Goal: Task Accomplishment & Management: Use online tool/utility

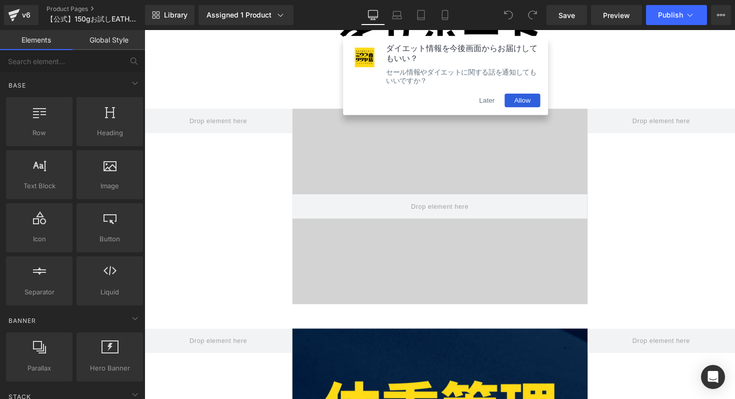
scroll to position [961, 0]
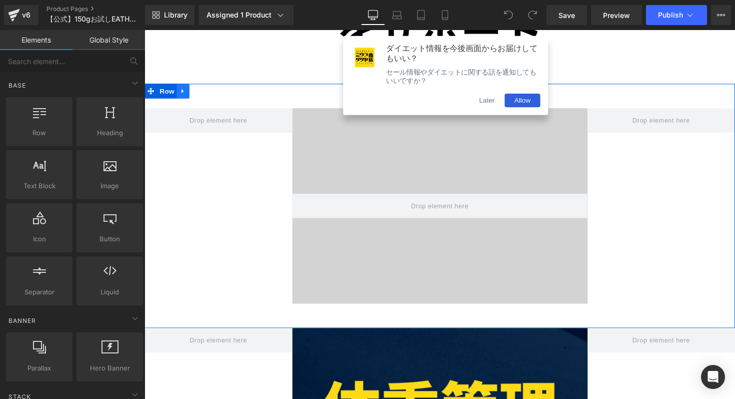
click at [184, 92] on icon at bounding box center [184, 93] width 2 height 5
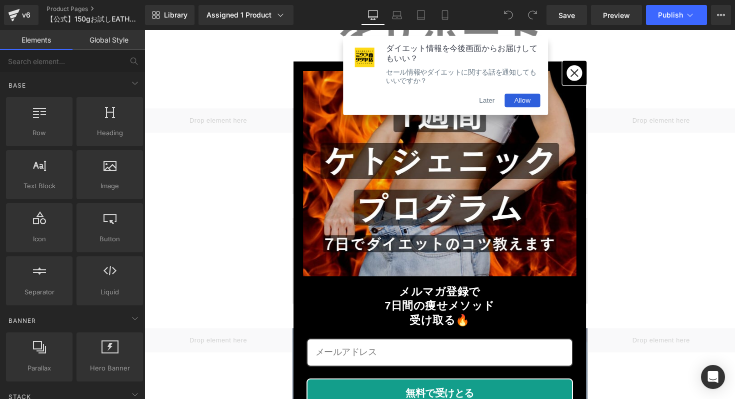
click at [587, 72] on icon "close icon" at bounding box center [585, 74] width 8 height 8
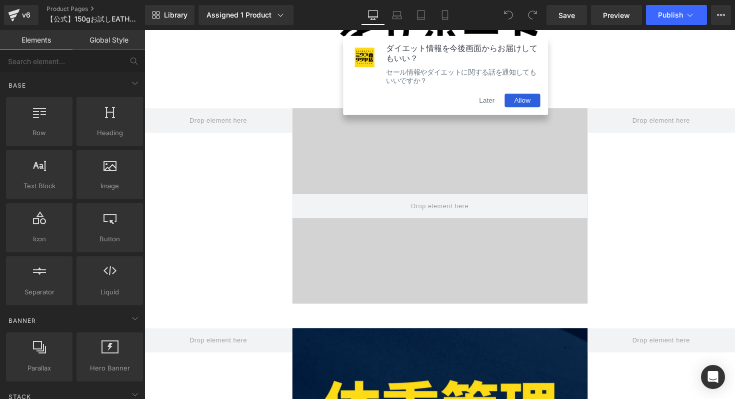
click at [494, 109] on button "Later" at bounding box center [496, 102] width 36 height 14
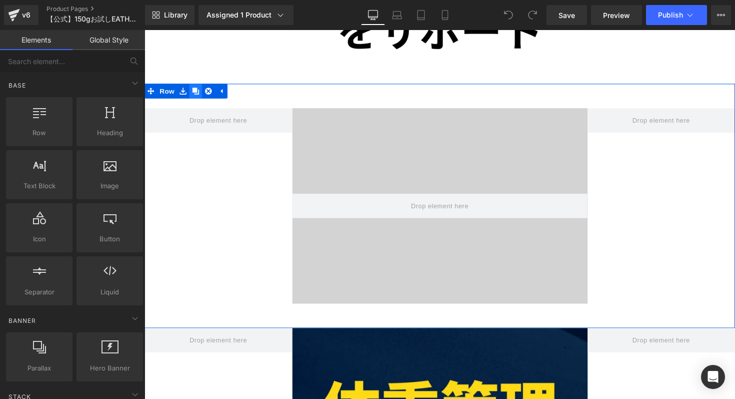
click at [200, 93] on icon at bounding box center [197, 93] width 7 height 8
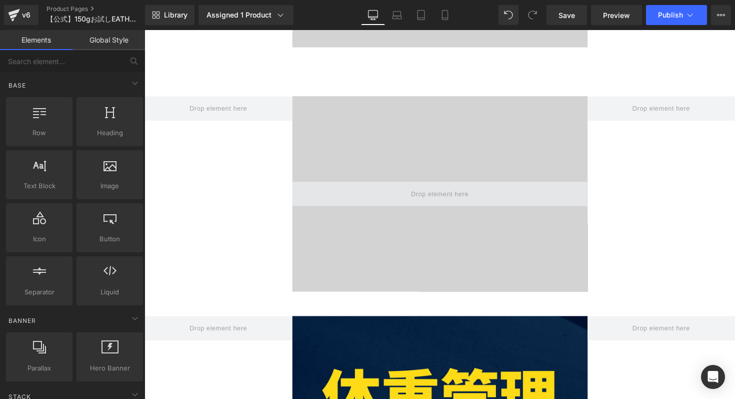
scroll to position [1226, 0]
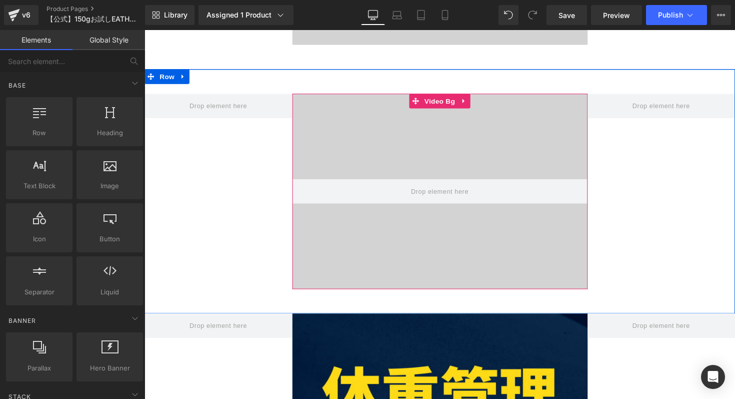
click at [367, 172] on video at bounding box center [447, 184] width 356 height 178
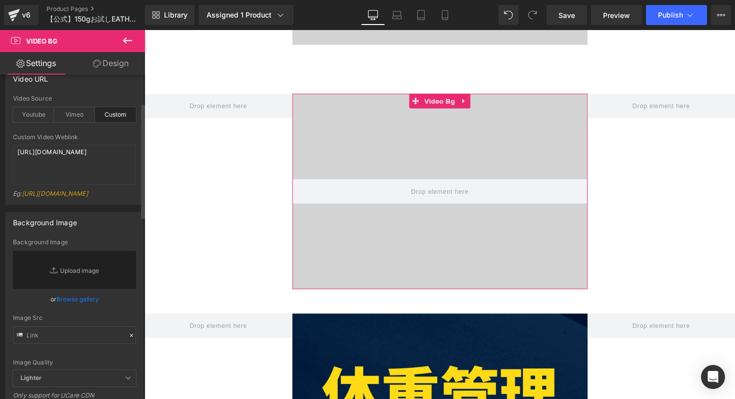
scroll to position [135, 0]
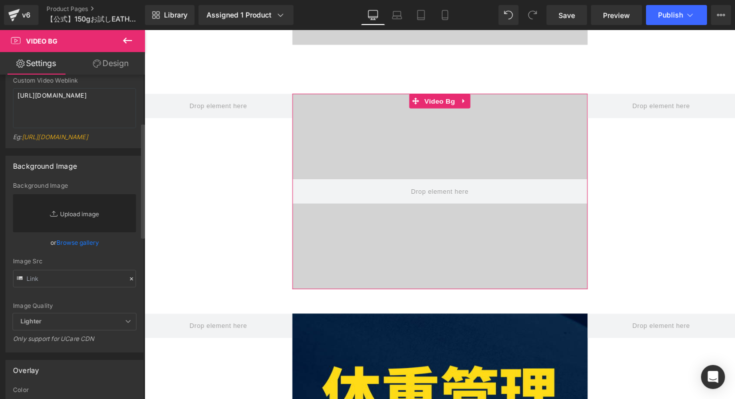
click at [85, 232] on link "Replace Image" at bounding box center [74, 213] width 123 height 38
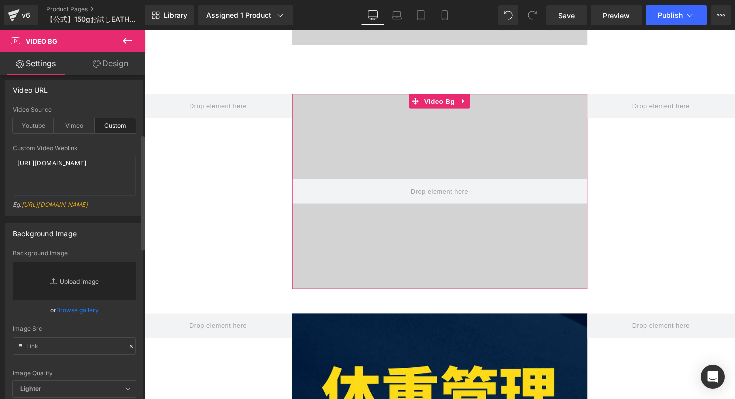
scroll to position [0, 0]
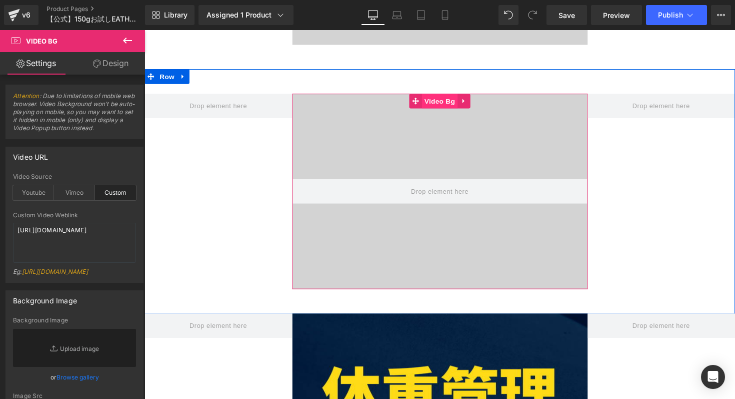
click at [449, 104] on span "Video Bg" at bounding box center [447, 102] width 37 height 15
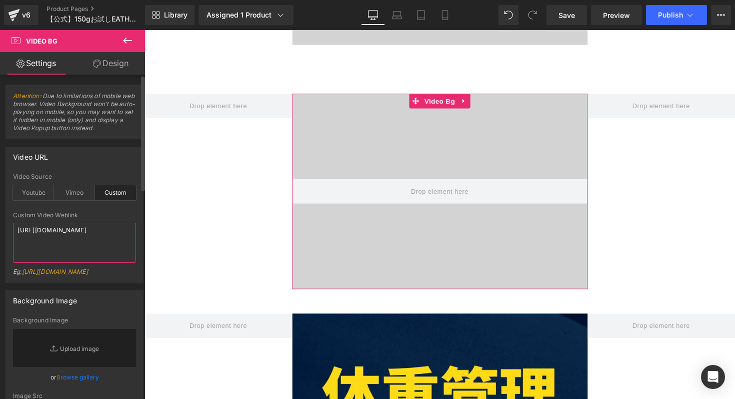
click at [68, 249] on textarea "[URL][DOMAIN_NAME]" at bounding box center [74, 243] width 123 height 40
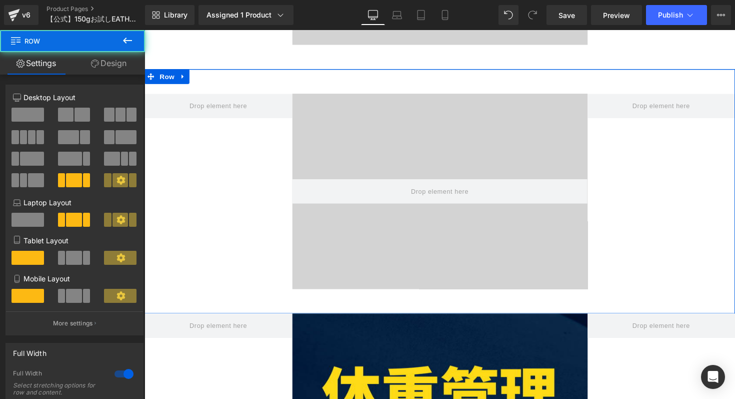
click at [206, 91] on div "Video Bg Row" at bounding box center [447, 195] width 605 height 250
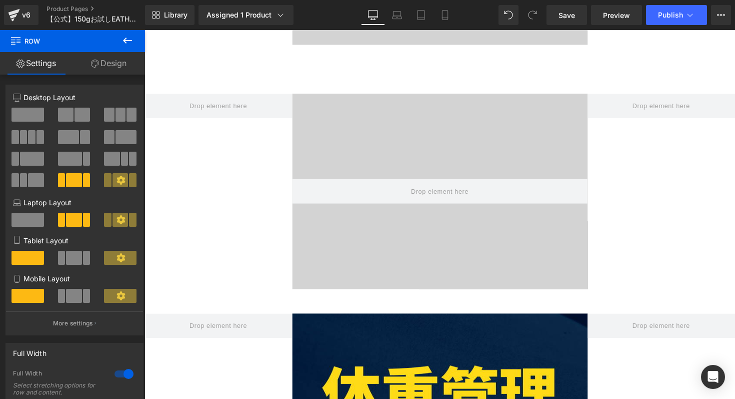
click at [125, 42] on icon at bounding box center [127, 41] width 9 height 6
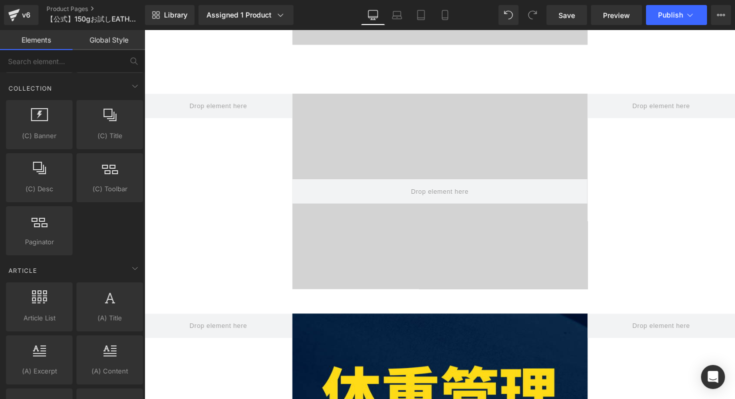
scroll to position [1934, 0]
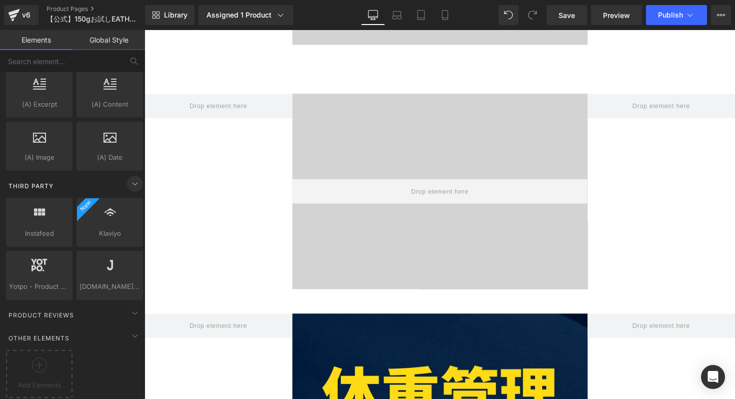
click at [138, 177] on span at bounding box center [135, 184] width 16 height 16
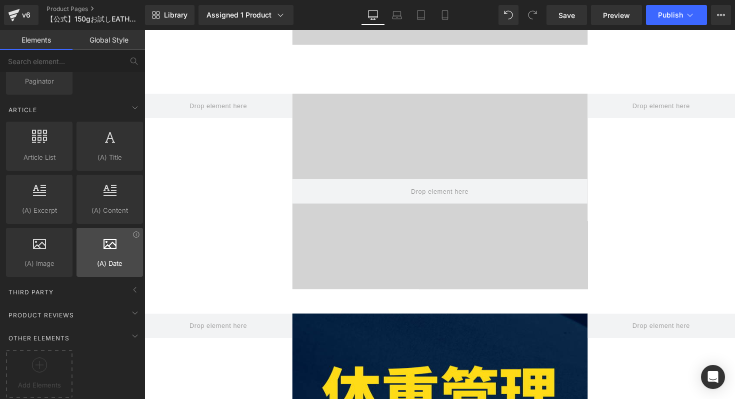
scroll to position [1828, 0]
click at [129, 284] on icon at bounding box center [135, 290] width 12 height 12
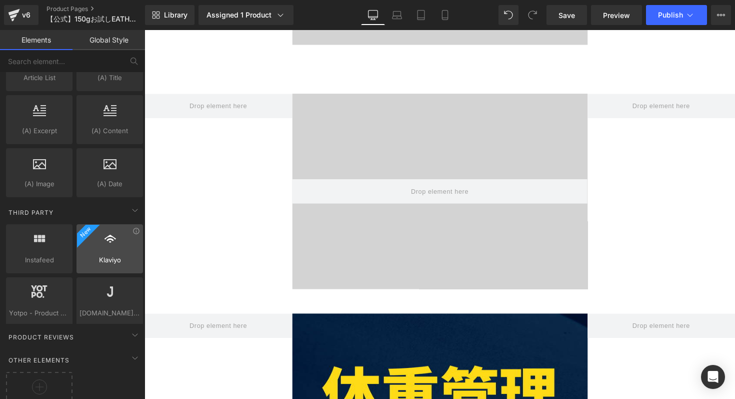
scroll to position [1934, 0]
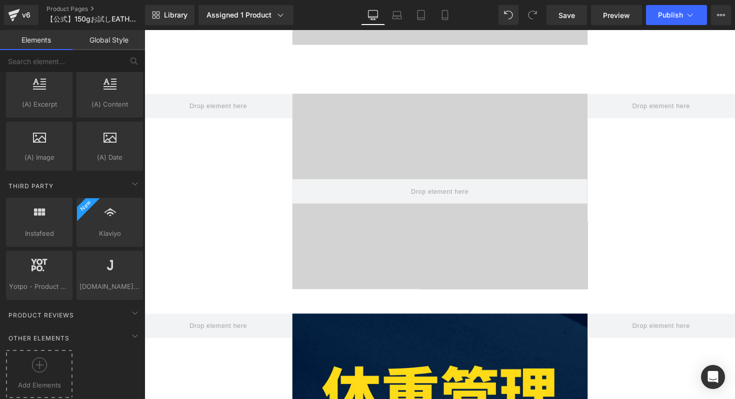
click at [45, 358] on circle at bounding box center [39, 365] width 15 height 15
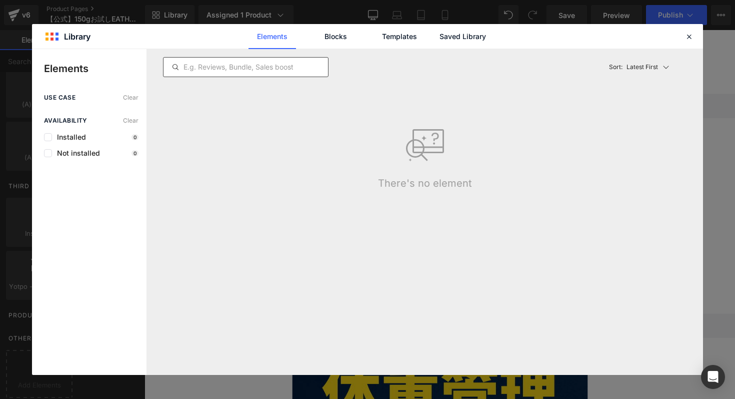
click at [194, 69] on input "text" at bounding box center [246, 67] width 165 height 12
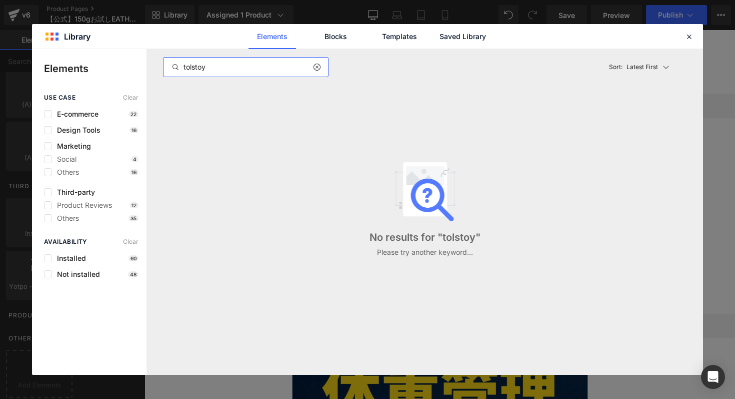
type input "tolstoy"
click at [257, 70] on input "tolstoy" at bounding box center [246, 67] width 165 height 12
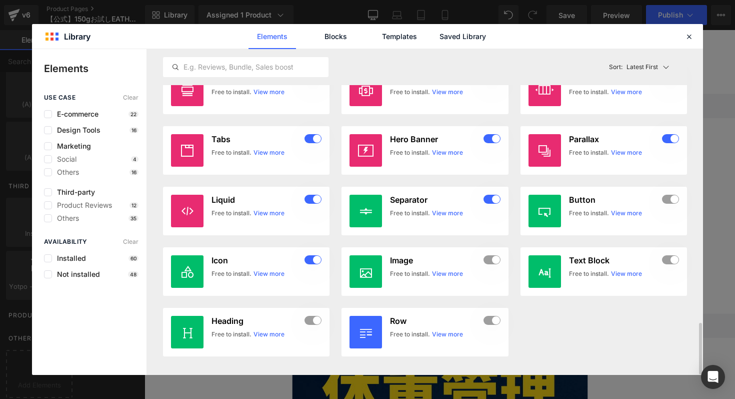
scroll to position [0, 0]
click at [685, 40] on icon at bounding box center [689, 36] width 9 height 9
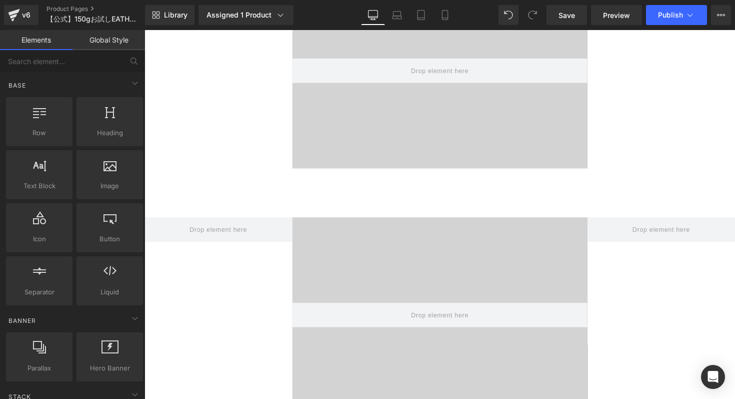
scroll to position [1102, 0]
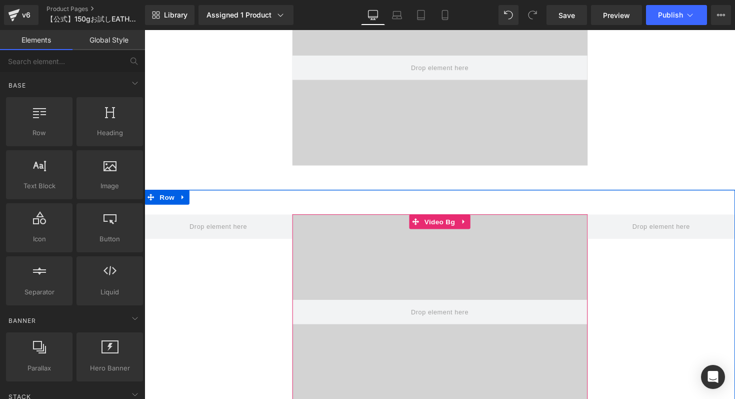
click at [335, 235] on video at bounding box center [447, 308] width 356 height 178
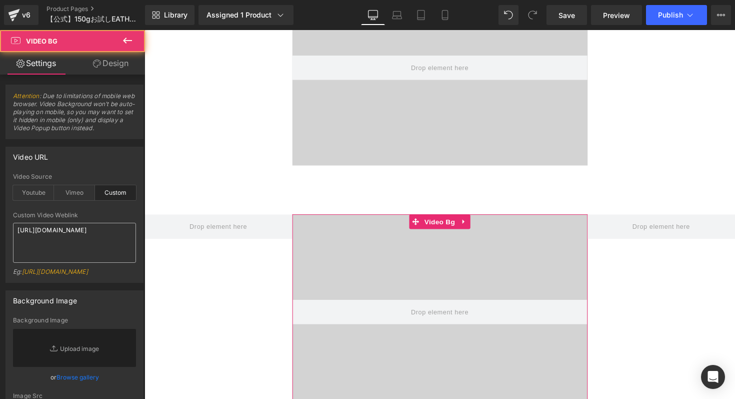
scroll to position [25, 0]
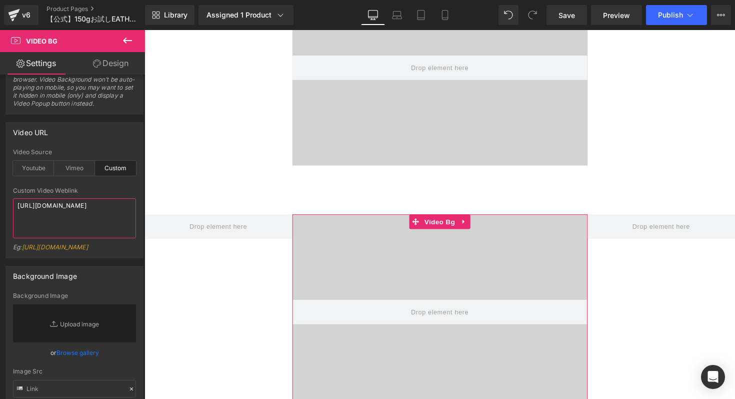
drag, startPoint x: 83, startPoint y: 218, endPoint x: 0, endPoint y: 202, distance: 84.5
click at [0, 202] on div "Video URL custom Video Source Youtube Vimeo Custom Youtube Weblink [URL][DOMAIN…" at bounding box center [75, 187] width 150 height 144
paste textarea "b6e035029fcf4bd1adbf8ea36db4d732"
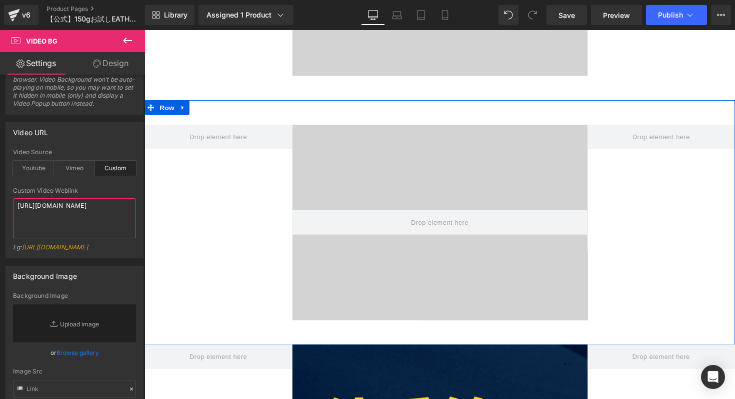
scroll to position [1194, 0]
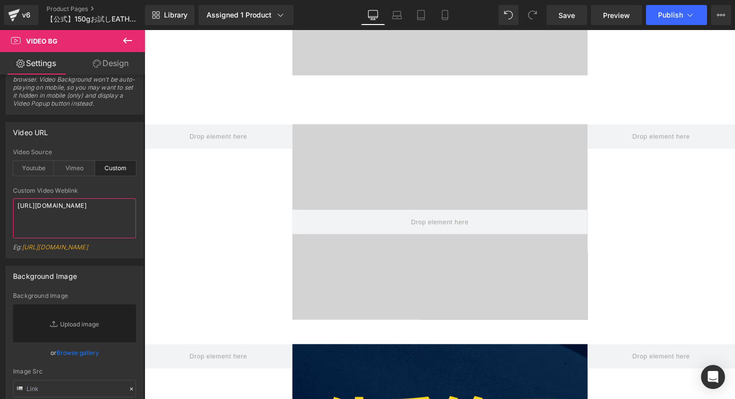
type textarea "[URL][DOMAIN_NAME]"
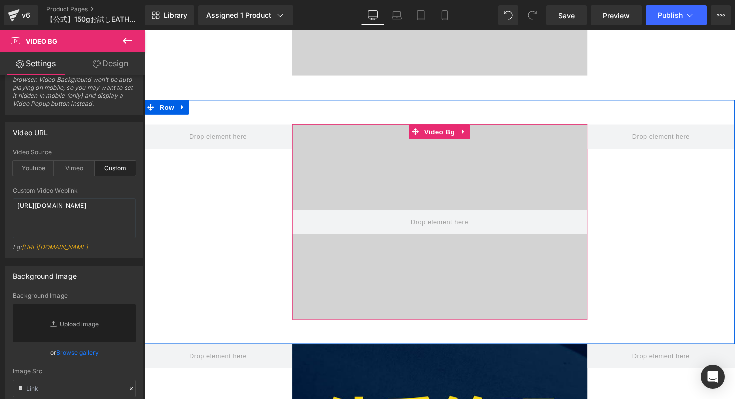
click at [432, 170] on video at bounding box center [447, 216] width 356 height 178
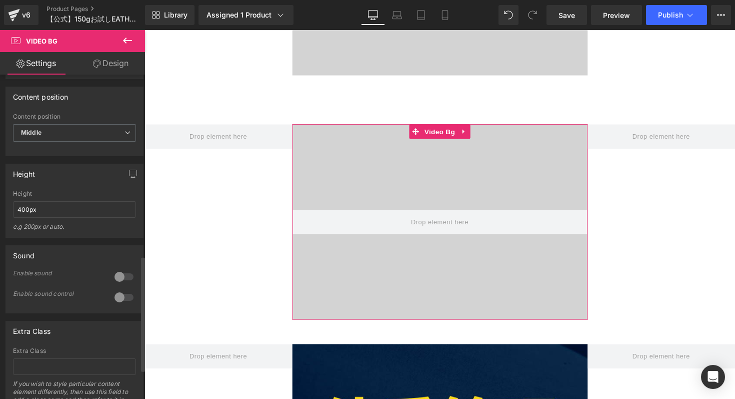
scroll to position [519, 0]
drag, startPoint x: 99, startPoint y: 230, endPoint x: 3, endPoint y: 225, distance: 96.2
click at [3, 225] on div "Height 400px Height 400px e.g 200px or auto. 400px Height 400px e.g 200px or au…" at bounding box center [75, 196] width 150 height 82
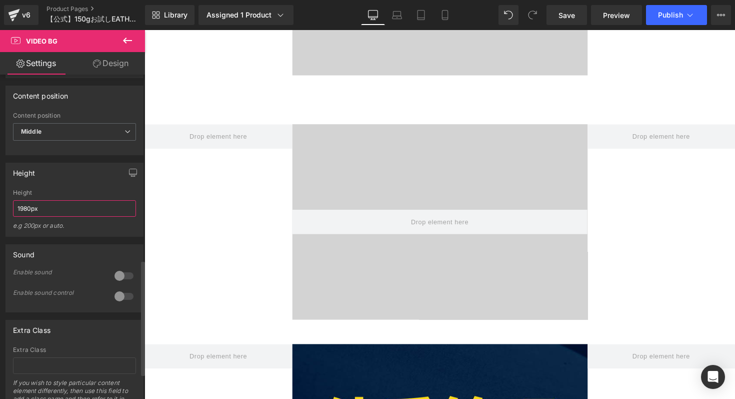
drag, startPoint x: 51, startPoint y: 237, endPoint x: 0, endPoint y: 229, distance: 51.2
click at [0, 229] on div "Height 400px Height 1980px e.g 200px or auto. 400px Height 400px e.g 200px or a…" at bounding box center [75, 196] width 150 height 82
type input "auto"
click at [97, 217] on input "auto" at bounding box center [74, 208] width 123 height 17
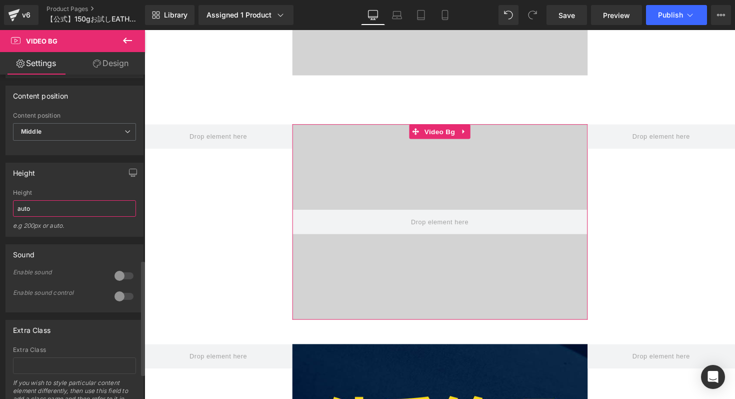
click at [97, 217] on input "auto" at bounding box center [74, 208] width 123 height 17
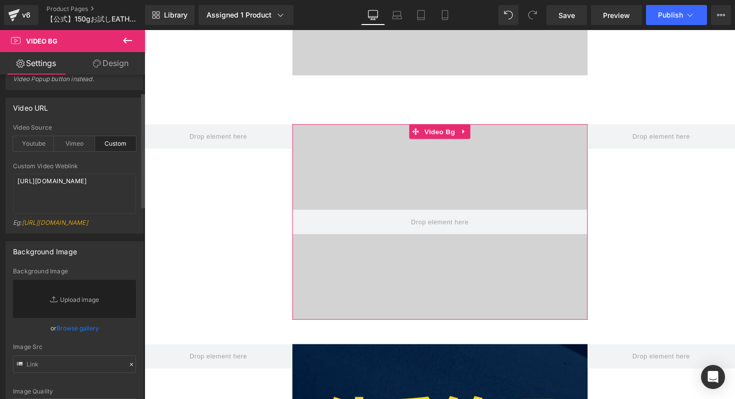
scroll to position [0, 0]
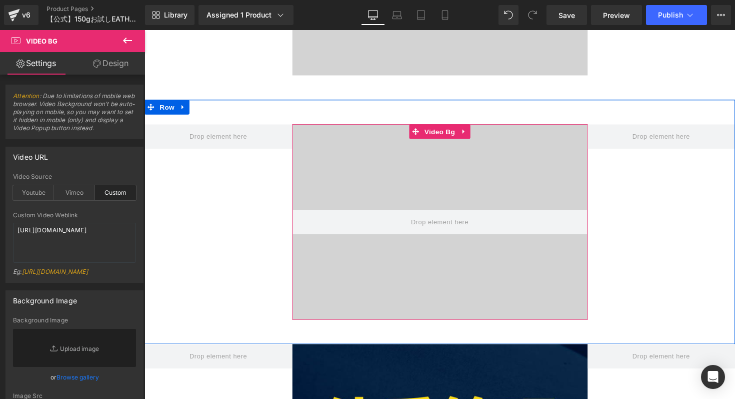
click at [308, 145] on video at bounding box center [447, 216] width 356 height 178
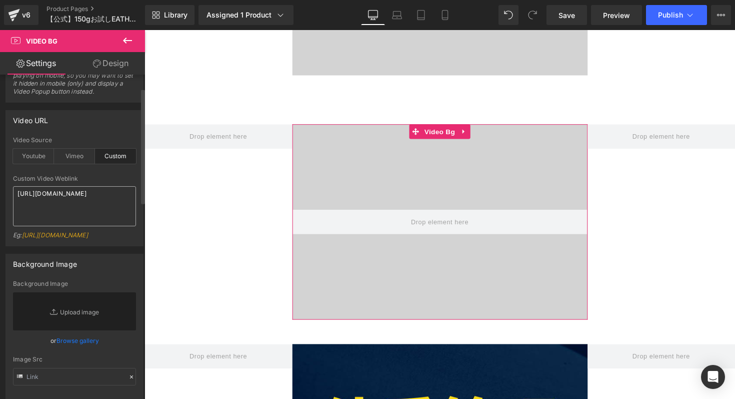
scroll to position [38, 0]
click at [2, 183] on div "Video URL custom Video Source Youtube Vimeo Custom Youtube Weblink [URL][DOMAIN…" at bounding box center [75, 174] width 150 height 144
paste textarea "6b83ce2fe15849be9e759b23b9b3f31c"
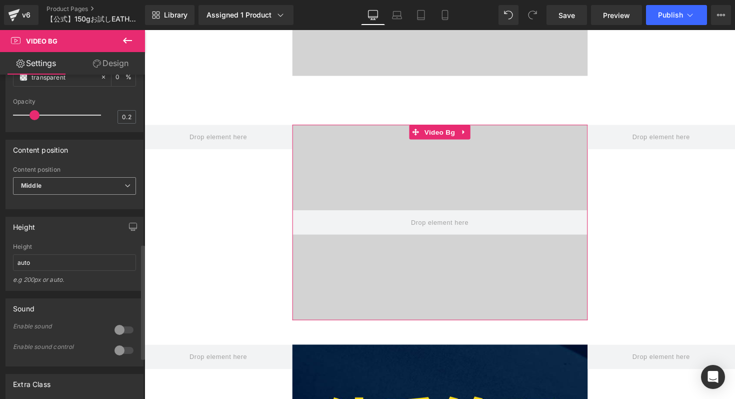
scroll to position [474, 0]
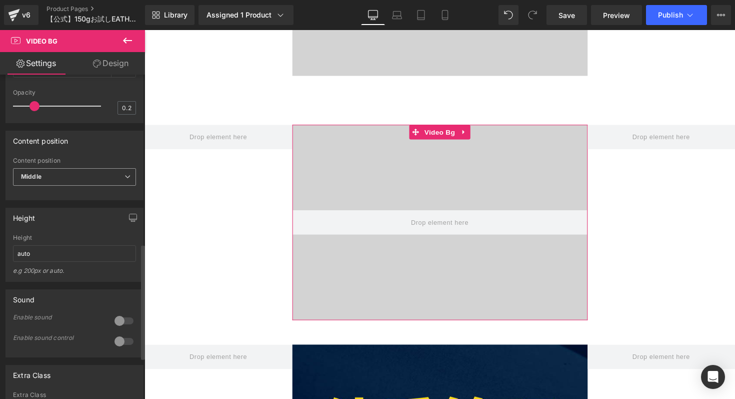
type textarea "[URL][DOMAIN_NAME]"
click at [112, 191] on div "Middle Top Middle Bottom" at bounding box center [74, 179] width 123 height 23
click at [125, 180] on icon at bounding box center [128, 177] width 6 height 6
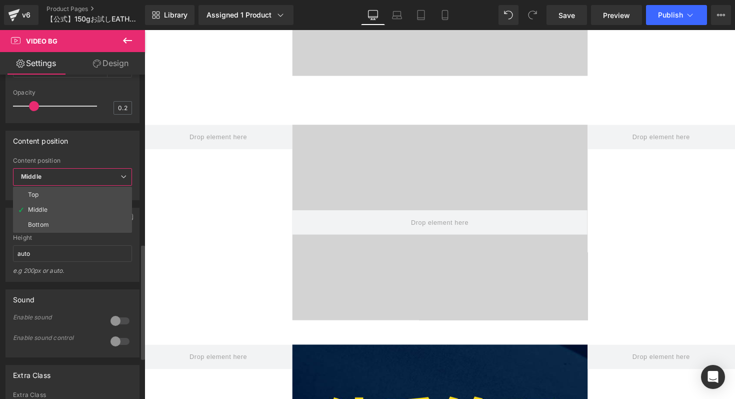
click at [118, 177] on div "Content position Top Middle Bottom Content position Middle Top Middle Bottom" at bounding box center [73, 166] width 134 height 70
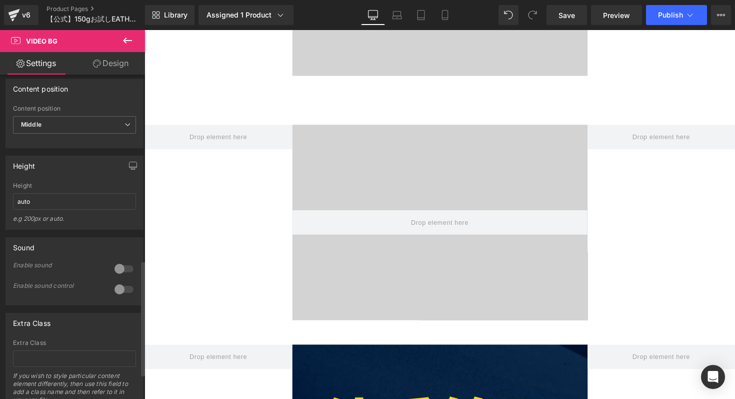
scroll to position [527, 0]
click at [442, 17] on icon at bounding box center [445, 15] width 10 height 10
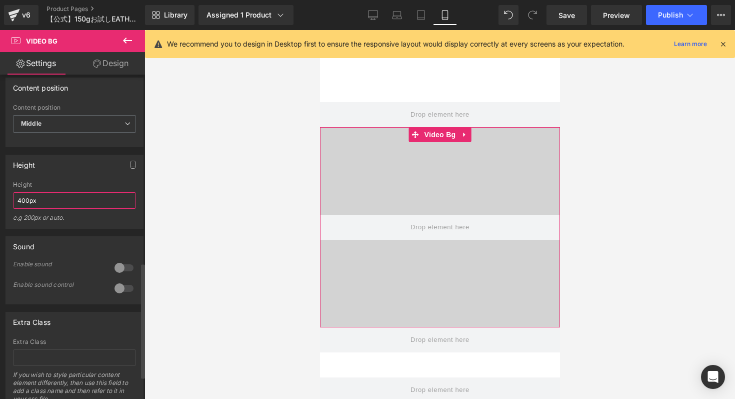
click at [102, 209] on input "400px" at bounding box center [74, 200] width 123 height 17
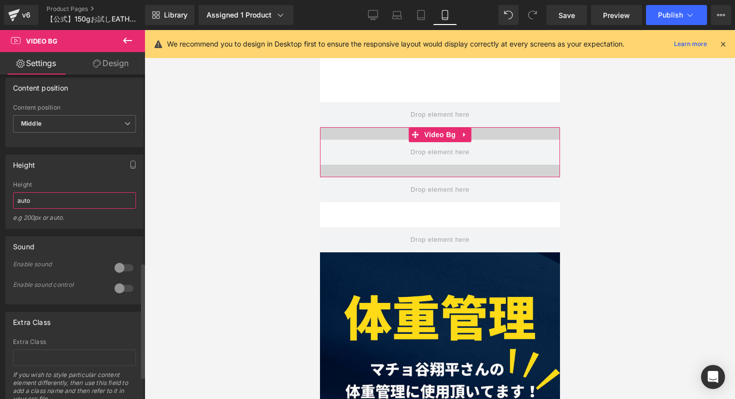
drag, startPoint x: 76, startPoint y: 225, endPoint x: 20, endPoint y: 220, distance: 56.7
click at [20, 209] on input "auto" at bounding box center [74, 200] width 123 height 17
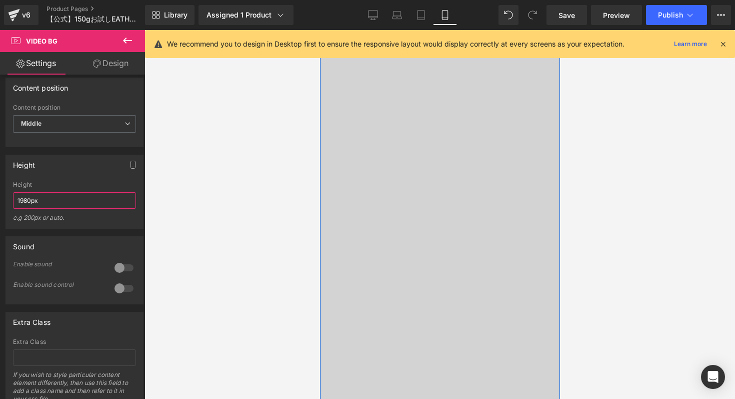
scroll to position [1932, 0]
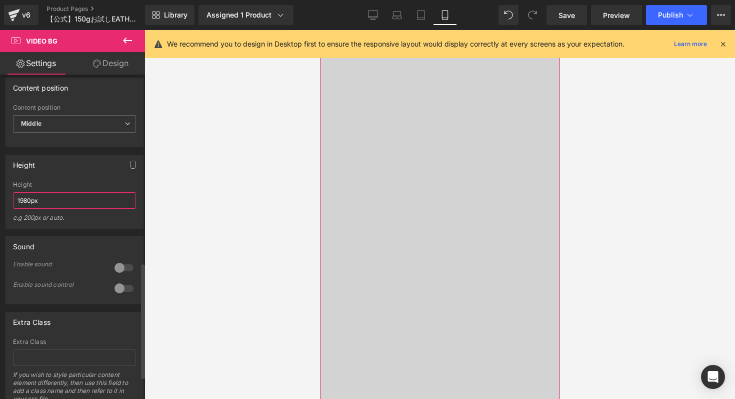
drag, startPoint x: 48, startPoint y: 226, endPoint x: 0, endPoint y: 224, distance: 47.6
click at [0, 224] on div "Height 400px Height auto e.g 200px or auto. 400px Height 400px e.g 200px or aut…" at bounding box center [75, 188] width 150 height 82
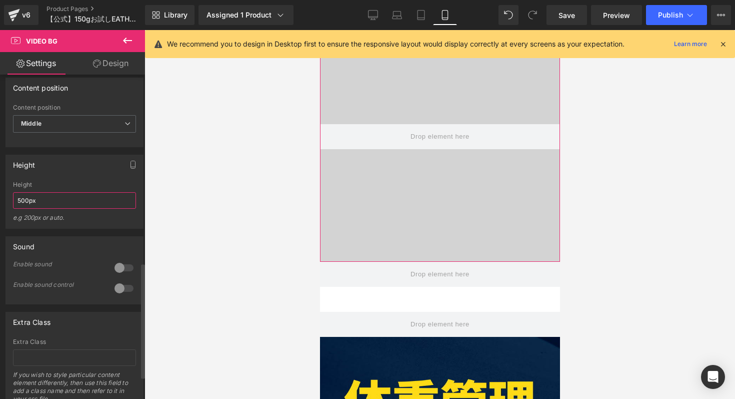
scroll to position [1393, 0]
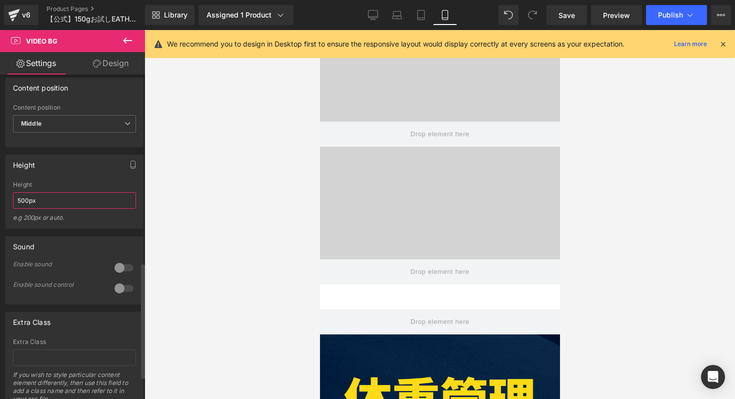
drag, startPoint x: 58, startPoint y: 222, endPoint x: 0, endPoint y: 222, distance: 58.0
click at [0, 222] on div "Height 400px Height auto e.g 200px or auto. 400px Height 400px e.g 200px or aut…" at bounding box center [75, 188] width 150 height 82
type input "auto"
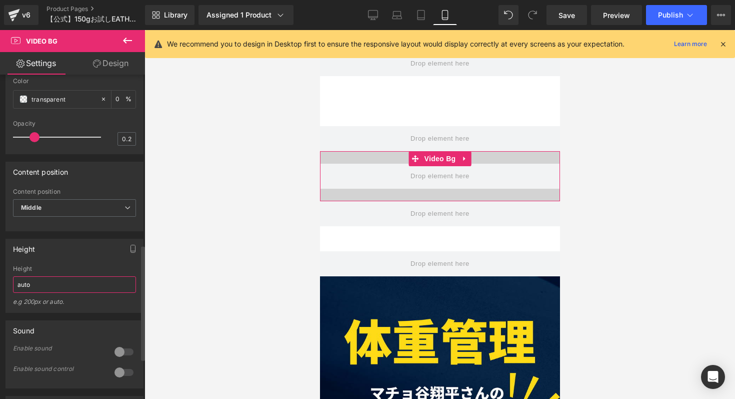
scroll to position [477, 0]
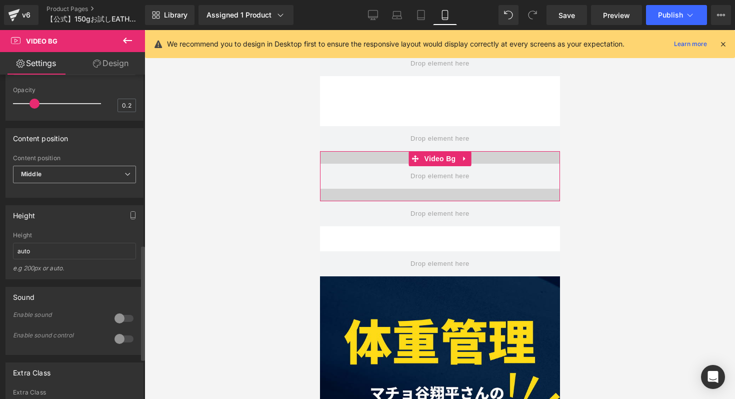
click at [116, 183] on span "Middle" at bounding box center [74, 175] width 123 height 18
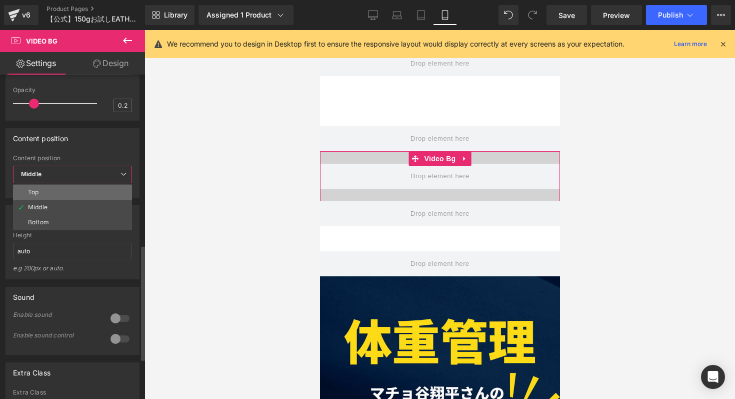
click at [102, 200] on li "Top" at bounding box center [72, 192] width 119 height 15
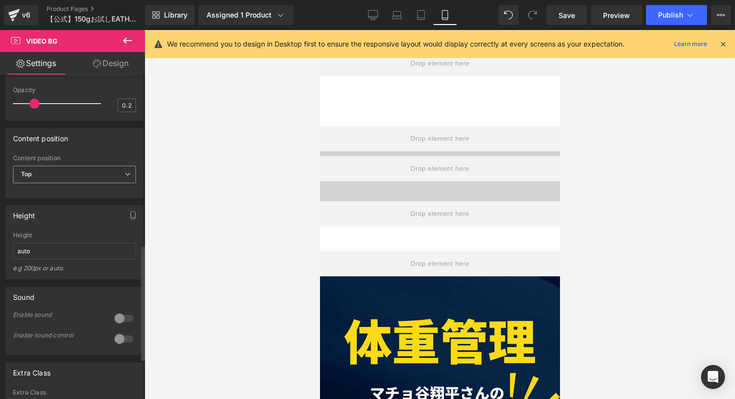
click at [113, 183] on span "Top" at bounding box center [74, 175] width 123 height 18
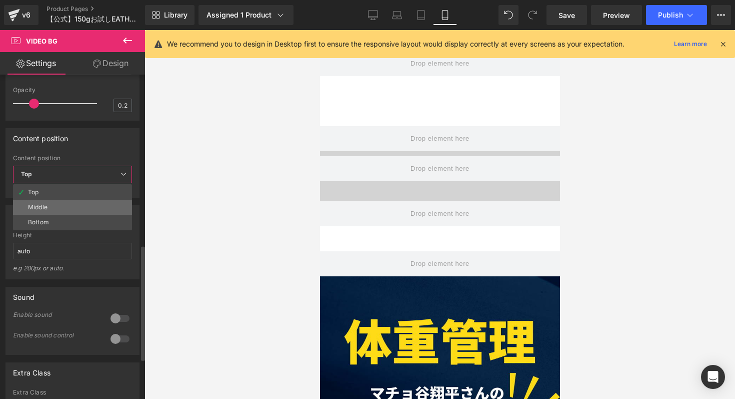
click at [87, 215] on li "Middle" at bounding box center [72, 207] width 119 height 15
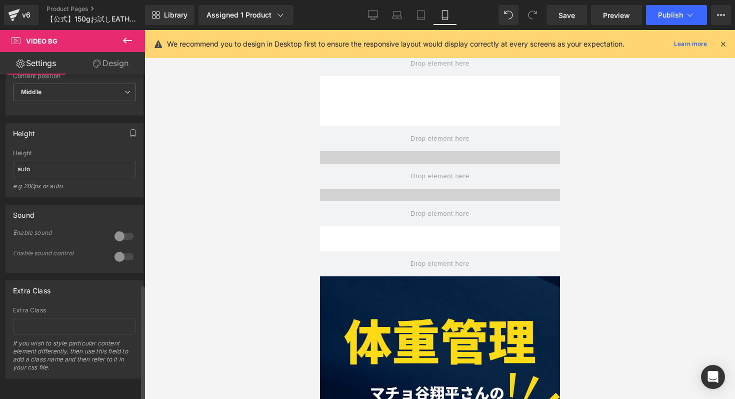
scroll to position [589, 0]
click at [117, 251] on div at bounding box center [124, 257] width 24 height 16
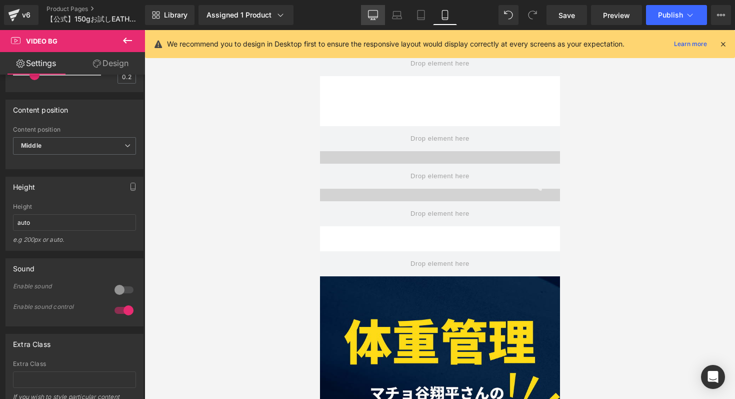
click at [374, 19] on icon at bounding box center [373, 15] width 10 height 10
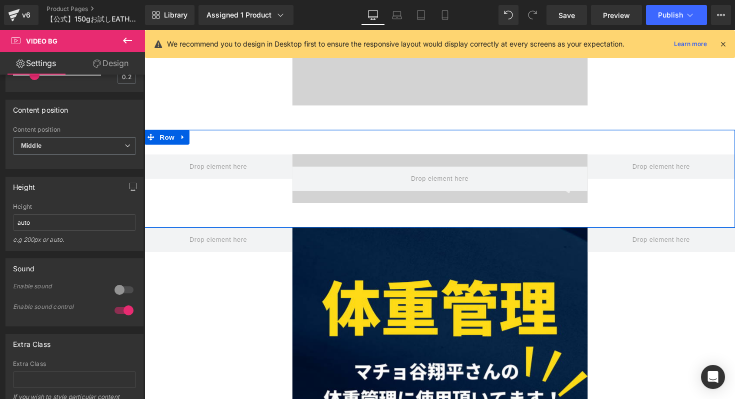
scroll to position [1078, 0]
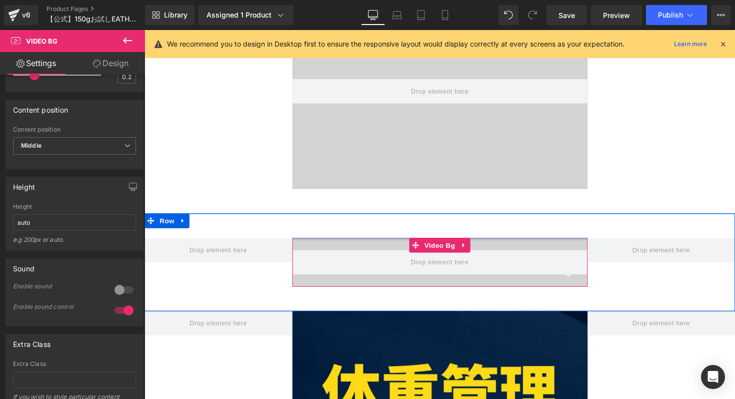
click at [345, 245] on div at bounding box center [447, 244] width 303 height 3
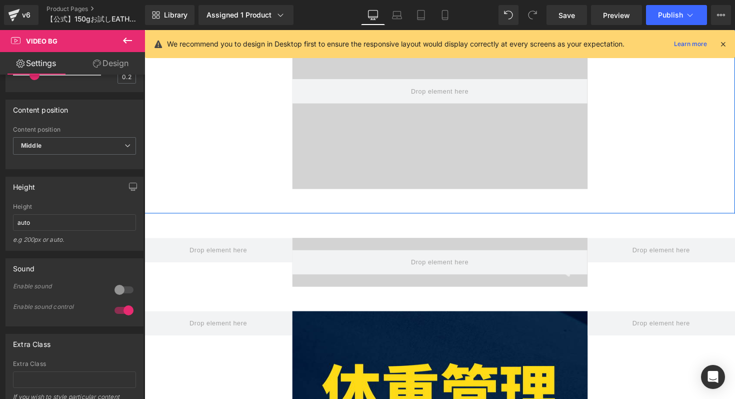
click at [272, 157] on div "Video Bg Row" at bounding box center [447, 92] width 605 height 250
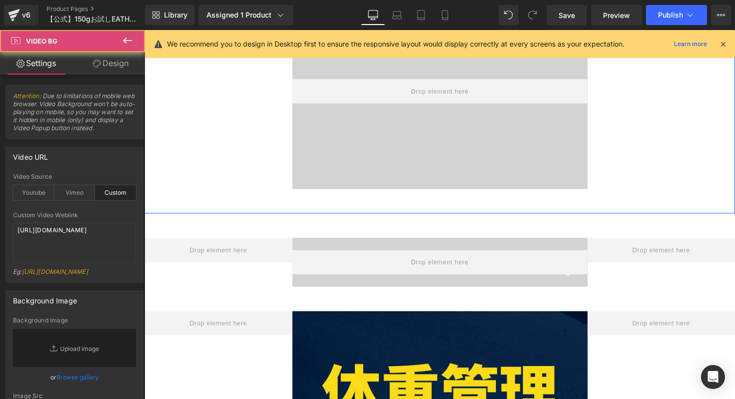
click at [304, 157] on video at bounding box center [447, 81] width 356 height 178
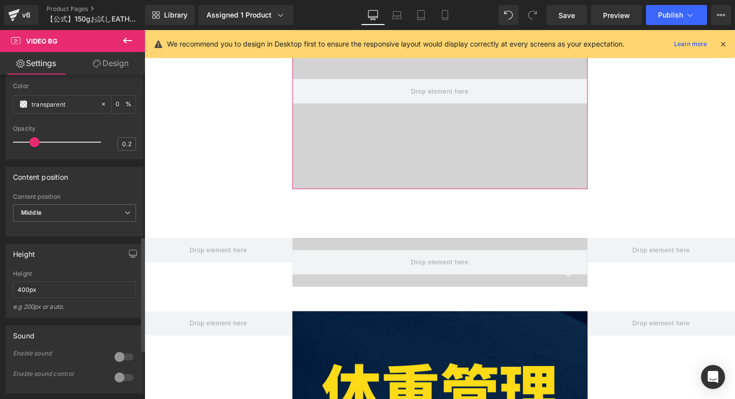
scroll to position [453, 0]
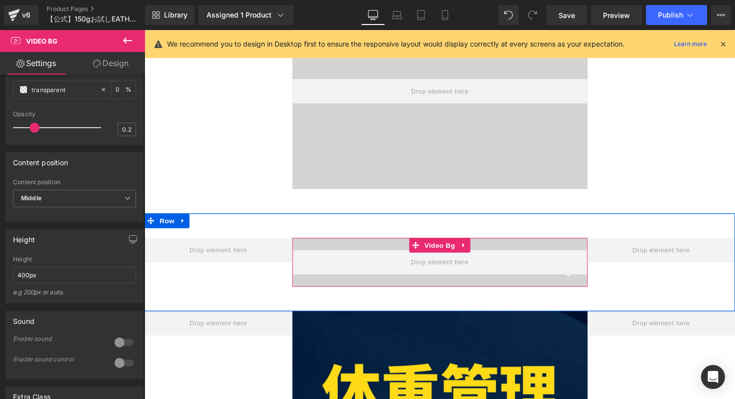
click at [319, 248] on video at bounding box center [447, 259] width 303 height 152
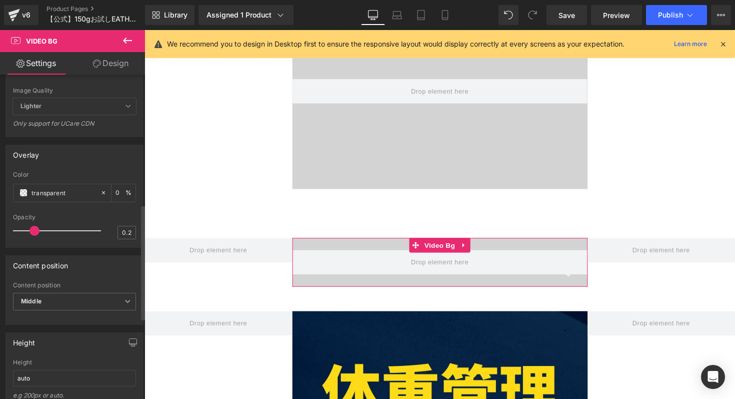
scroll to position [477, 0]
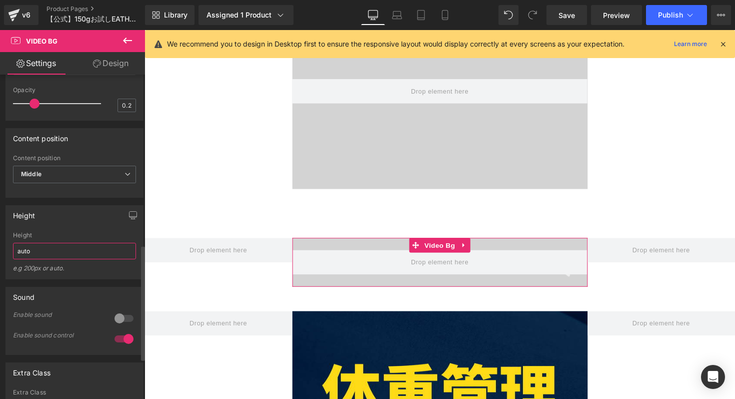
drag, startPoint x: 53, startPoint y: 275, endPoint x: 17, endPoint y: 273, distance: 36.1
click at [9, 274] on div "auto Height auto e.g 200px or auto. 400px Height 400px e.g 200px or auto. 400px…" at bounding box center [74, 255] width 137 height 47
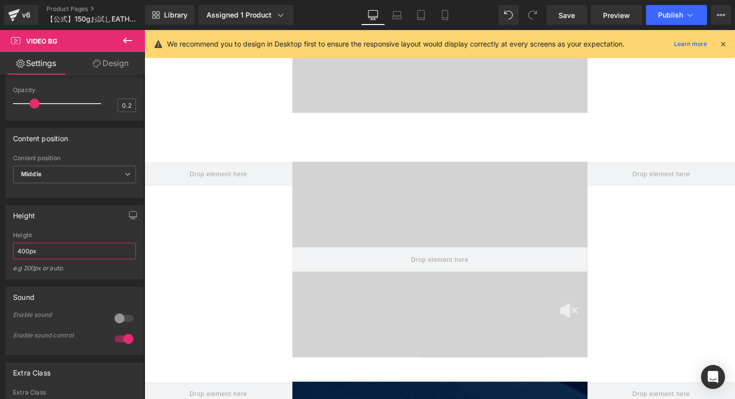
scroll to position [1154, 0]
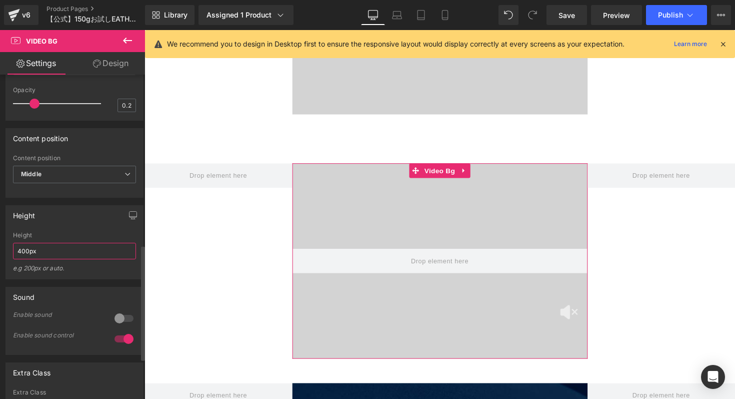
drag, startPoint x: 52, startPoint y: 277, endPoint x: 10, endPoint y: 276, distance: 42.0
click at [10, 276] on div "auto Height 400px e.g 200px or auto. 400px Height 400px e.g 200px or auto. 400p…" at bounding box center [74, 255] width 137 height 47
drag, startPoint x: 49, startPoint y: 277, endPoint x: 10, endPoint y: 272, distance: 39.8
click at [10, 272] on div "auto Height 980px e.g 200px or auto. 400px Height 400px e.g 200px or auto. 400p…" at bounding box center [74, 255] width 137 height 47
type input "100%"
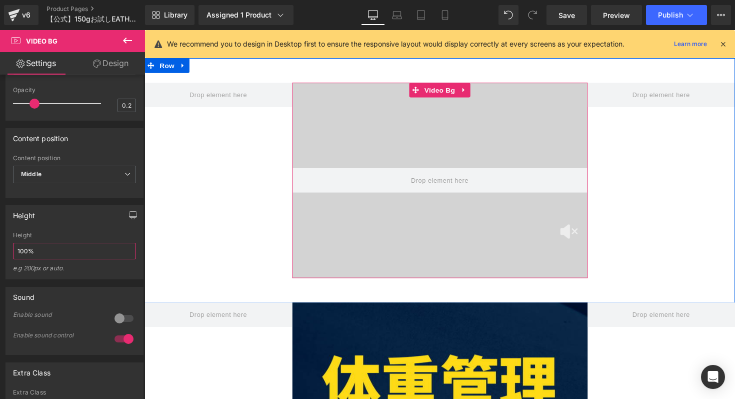
scroll to position [1238, 0]
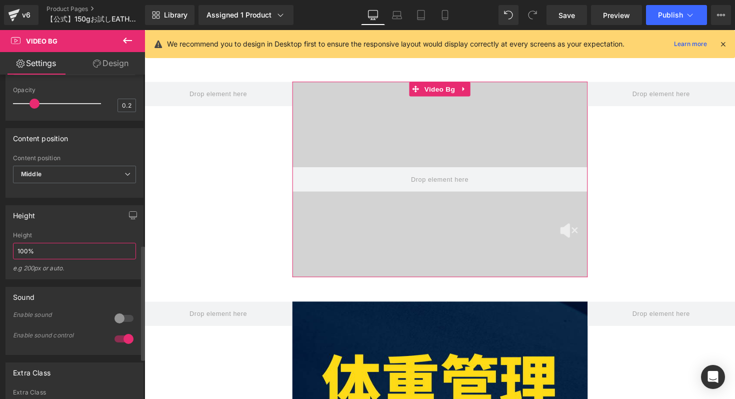
drag, startPoint x: 19, startPoint y: 273, endPoint x: 12, endPoint y: 273, distance: 7.0
click at [12, 273] on div "auto Height 100% e.g 200px or auto. 400px Height 400px e.g 200px or auto. 400px…" at bounding box center [74, 255] width 137 height 47
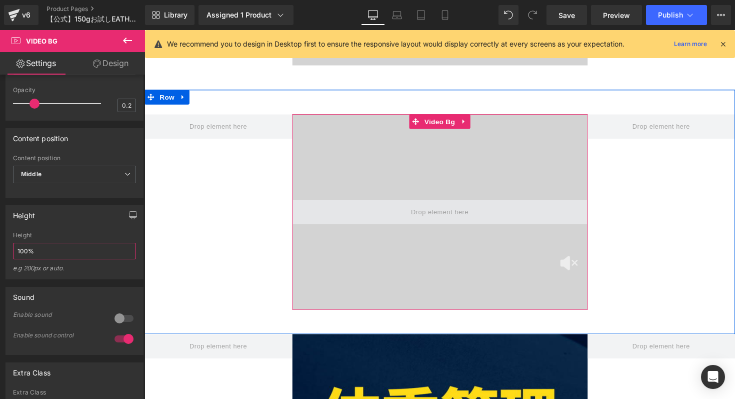
scroll to position [1209, 0]
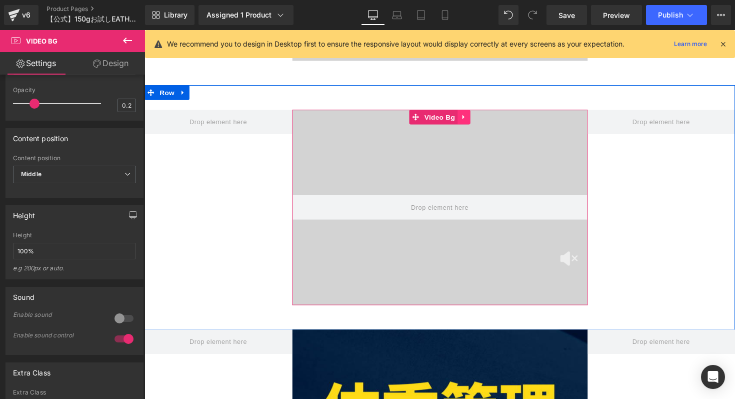
click at [469, 121] on icon at bounding box center [471, 119] width 7 height 8
click at [482, 121] on link at bounding box center [478, 119] width 13 height 15
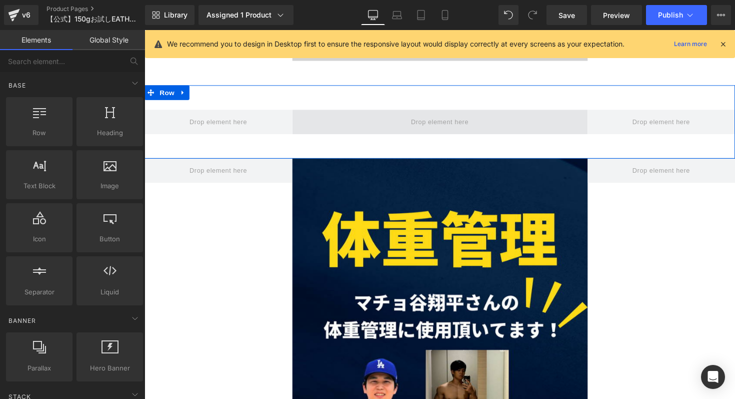
click at [454, 121] on span at bounding box center [447, 124] width 66 height 17
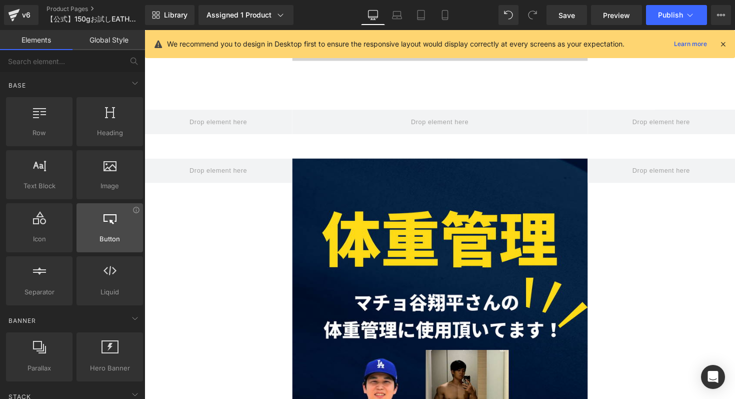
scroll to position [31, 0]
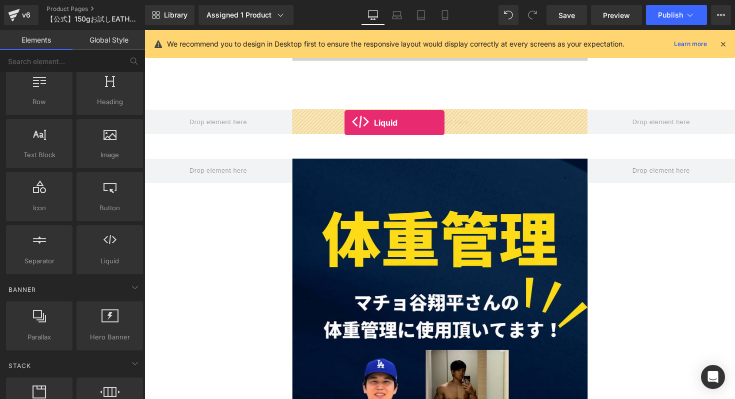
drag, startPoint x: 249, startPoint y: 274, endPoint x: 350, endPoint y: 125, distance: 179.7
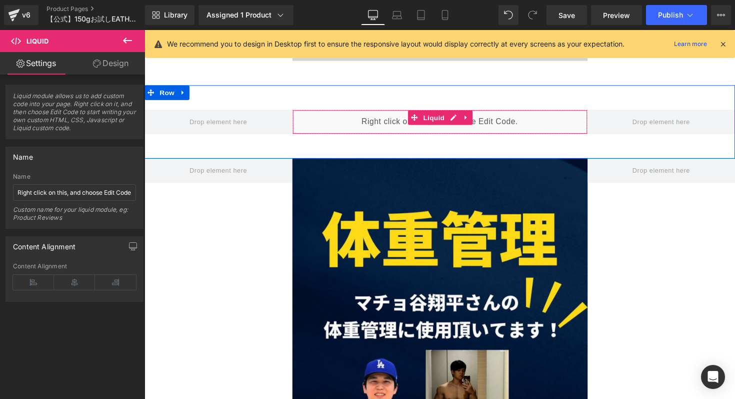
click at [399, 128] on div "Liquid" at bounding box center [447, 124] width 303 height 25
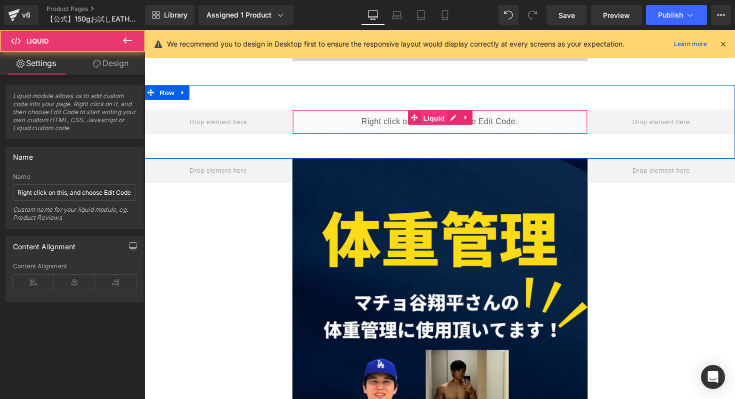
click at [432, 120] on span "Liquid" at bounding box center [441, 120] width 27 height 15
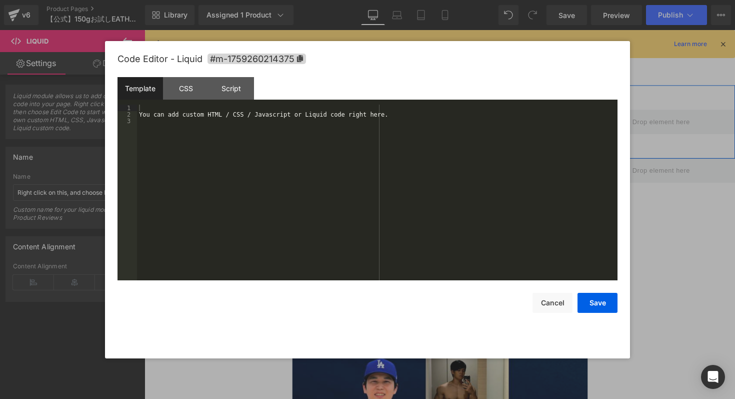
click at [458, 122] on div "Liquid" at bounding box center [447, 124] width 303 height 25
click at [309, 160] on div "You can add custom HTML / CSS / Javascript or Liquid code right here." at bounding box center [377, 199] width 481 height 189
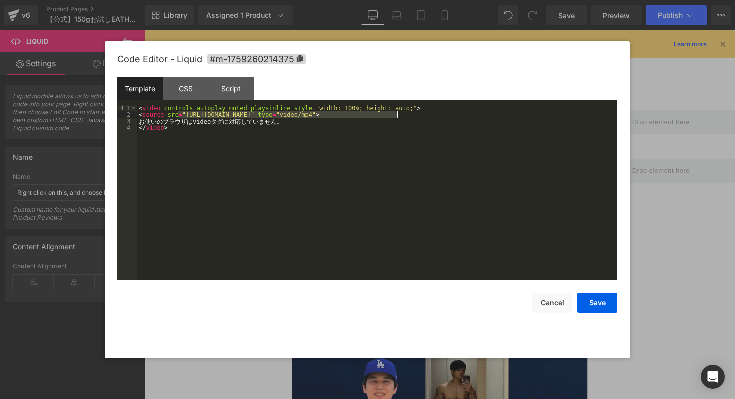
drag, startPoint x: 179, startPoint y: 114, endPoint x: 405, endPoint y: 130, distance: 226.8
click at [397, 116] on div "< video controls autoplay muted playsinline style = "width: 100%; height: auto;…" at bounding box center [377, 199] width 481 height 189
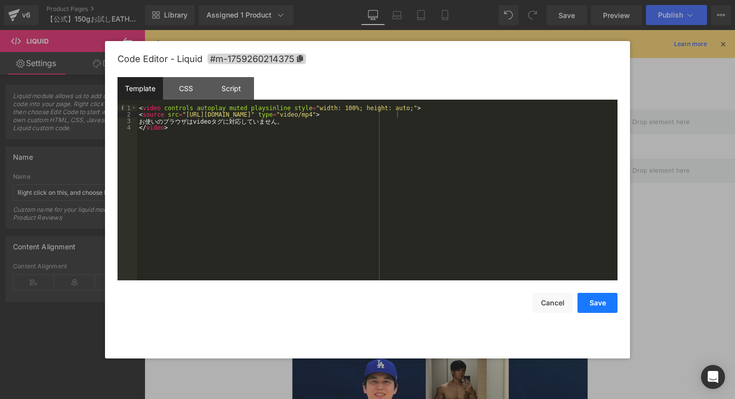
click at [598, 305] on button "Save" at bounding box center [598, 303] width 40 height 20
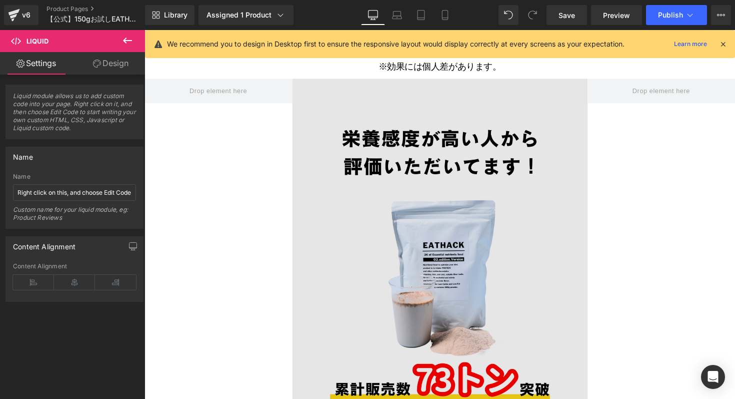
scroll to position [5294, 0]
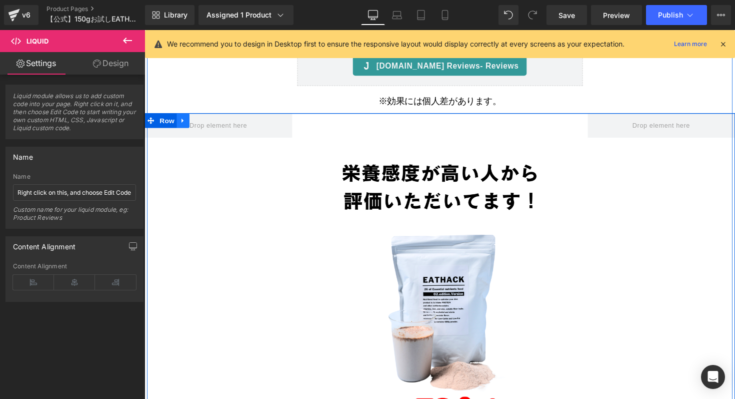
click at [187, 121] on icon at bounding box center [184, 123] width 7 height 8
click at [209, 124] on icon at bounding box center [210, 123] width 7 height 8
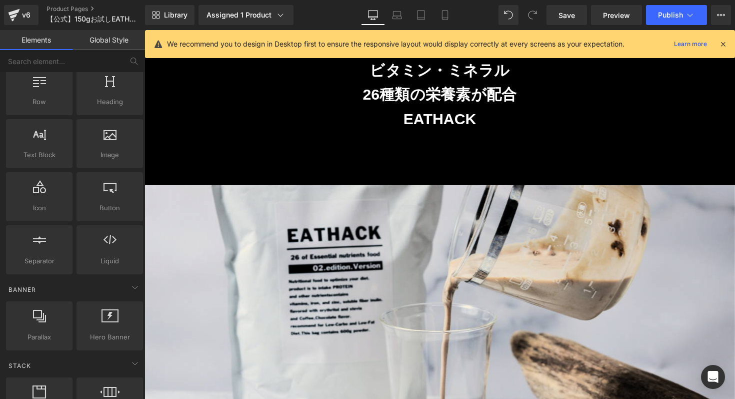
scroll to position [7002, 0]
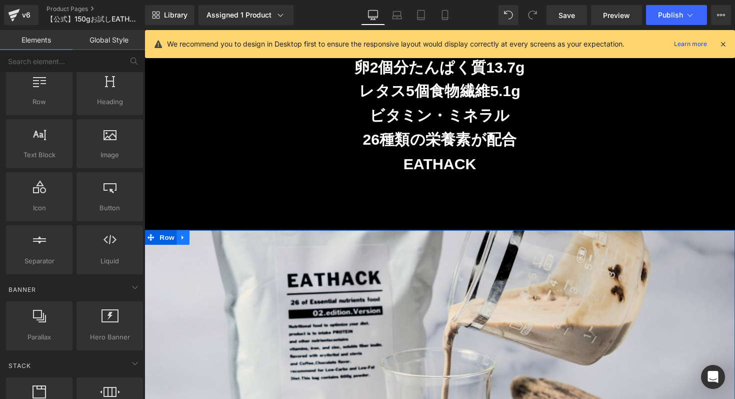
click at [181, 240] on icon at bounding box center [184, 243] width 7 height 8
click at [205, 242] on link at bounding box center [210, 242] width 13 height 15
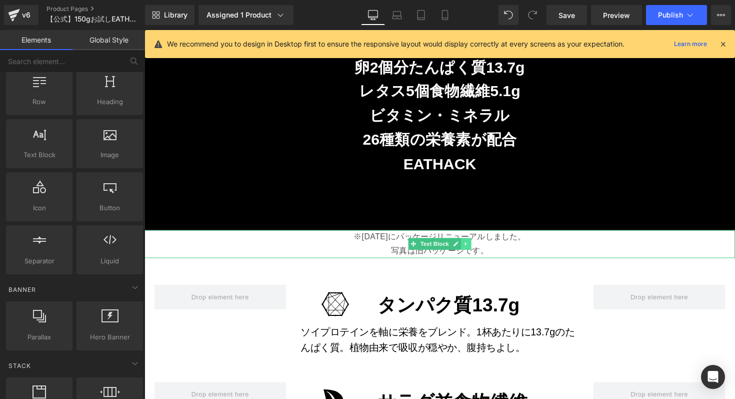
click at [476, 253] on link at bounding box center [474, 249] width 11 height 12
click at [481, 252] on icon at bounding box center [480, 250] width 6 height 6
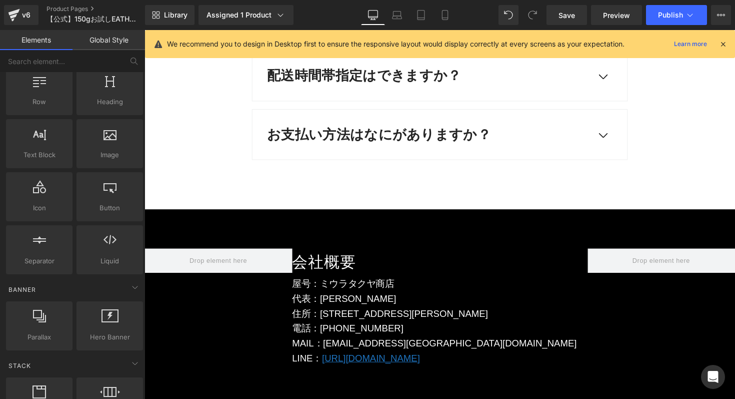
scroll to position [15022, 0]
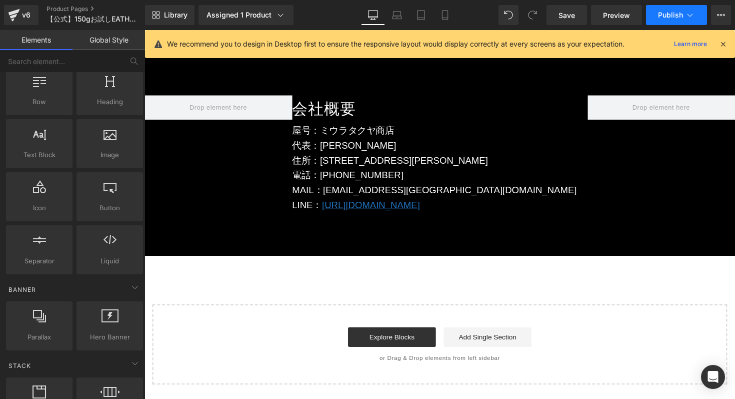
click at [661, 18] on span "Publish" at bounding box center [670, 15] width 25 height 8
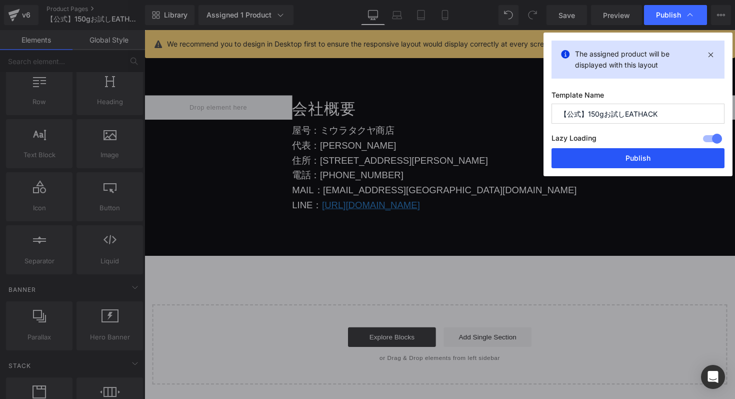
click at [609, 150] on button "Publish" at bounding box center [638, 158] width 173 height 20
